Goal: Transaction & Acquisition: Book appointment/travel/reservation

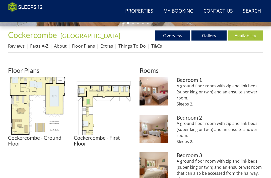
scroll to position [165, 0]
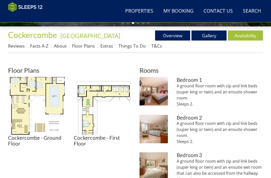
click at [28, 88] on img at bounding box center [37, 106] width 58 height 58
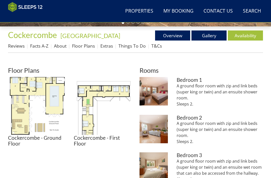
click at [94, 95] on img at bounding box center [103, 106] width 58 height 58
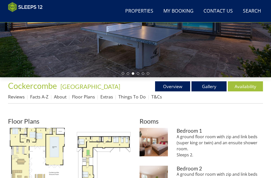
scroll to position [128, 0]
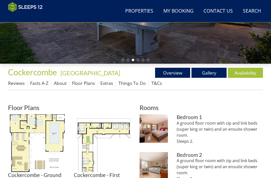
click at [206, 74] on link "Gallery" at bounding box center [209, 73] width 35 height 10
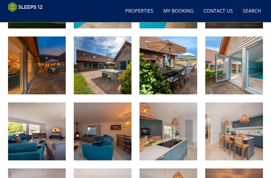
scroll to position [262, 0]
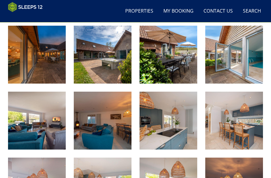
click at [161, 137] on img at bounding box center [169, 120] width 58 height 58
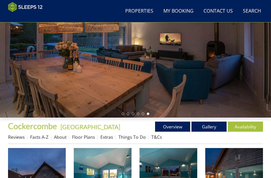
scroll to position [74, 0]
click at [246, 127] on link "Availability" at bounding box center [245, 126] width 35 height 10
